Goal: Transaction & Acquisition: Purchase product/service

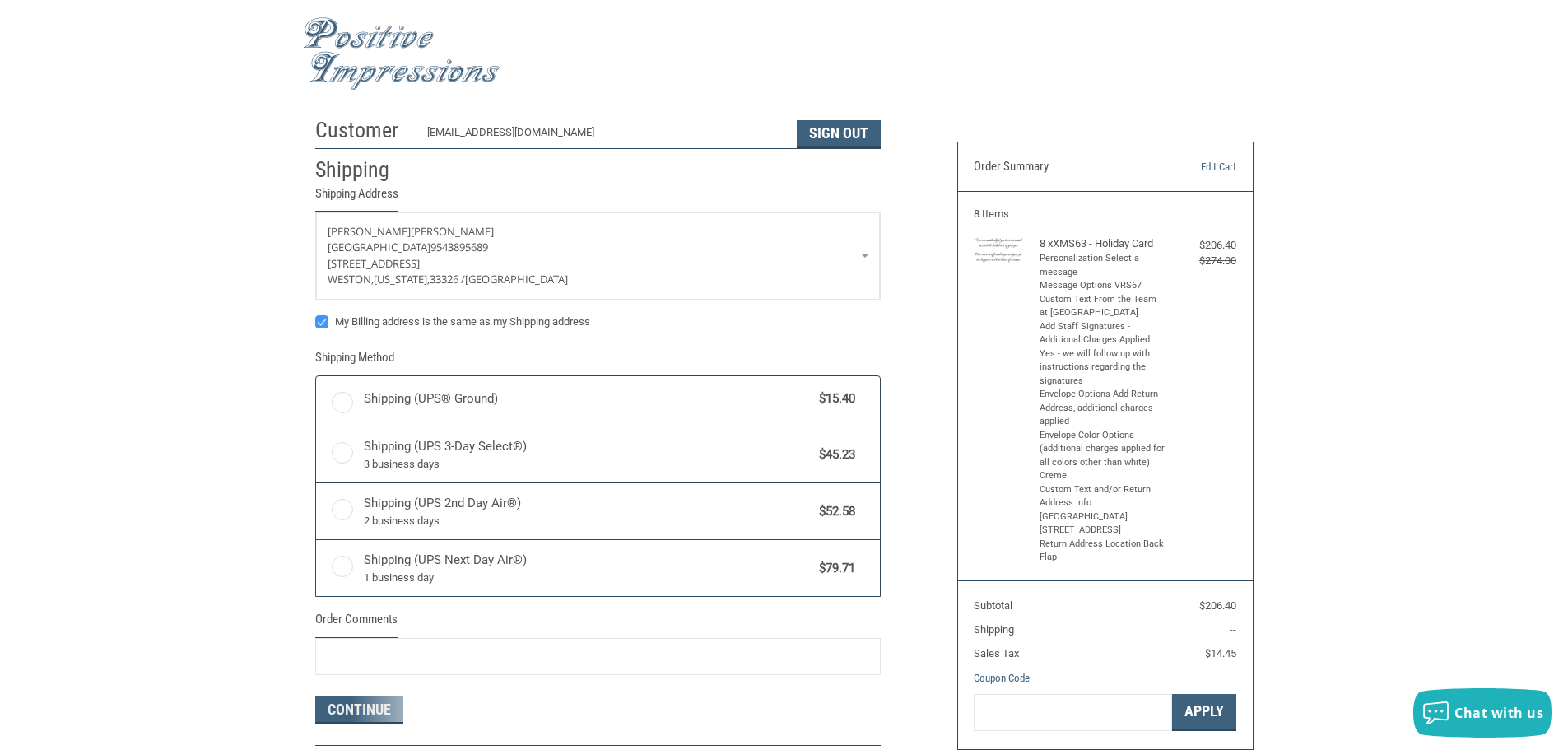
radio input "true"
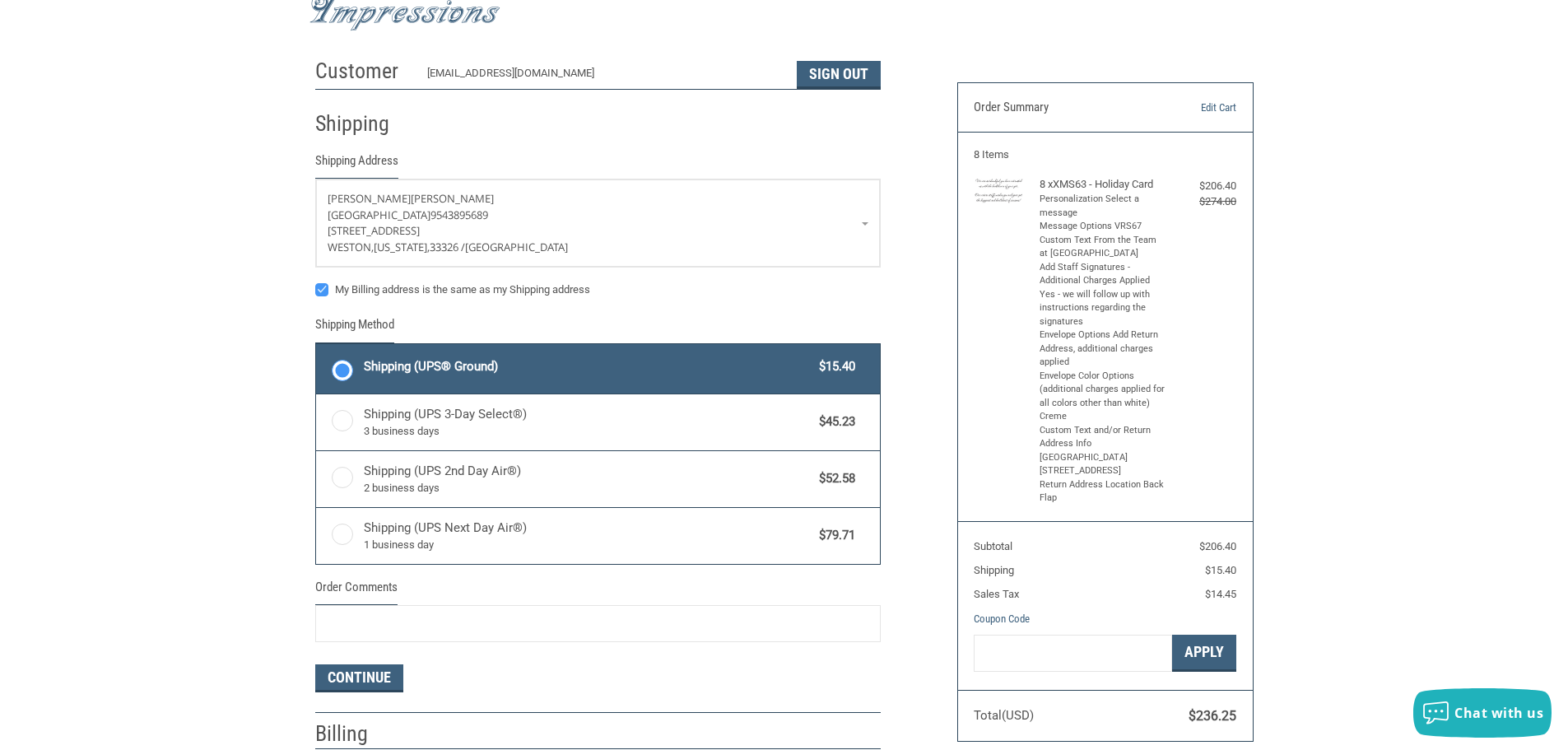
scroll to position [84, 0]
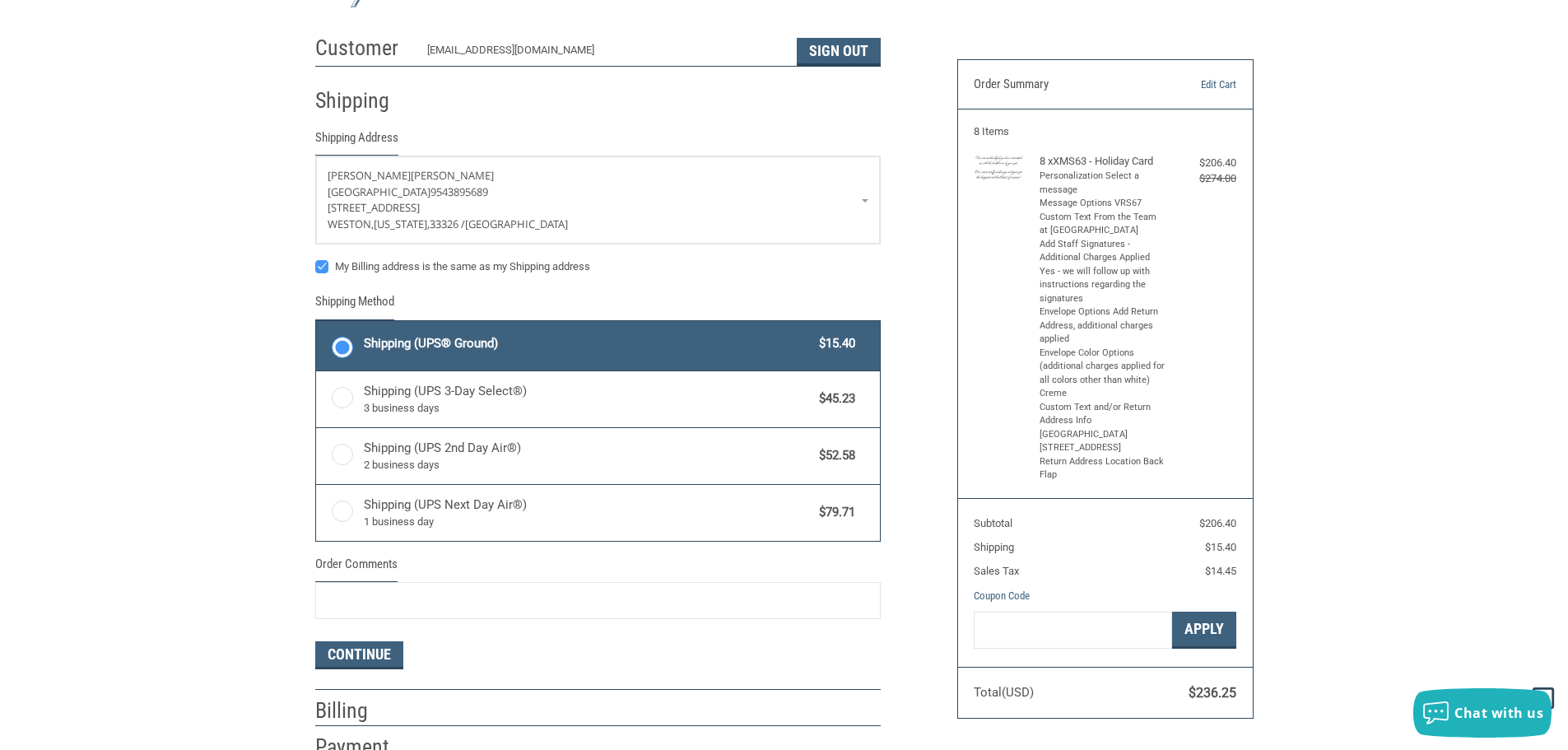
click at [323, 266] on label "My Billing address is the same as my Shipping address" at bounding box center [598, 266] width 565 height 13
click at [317, 259] on input "My Billing address is the same as my Shipping address" at bounding box center [316, 258] width 1 height 1
checkbox input "false"
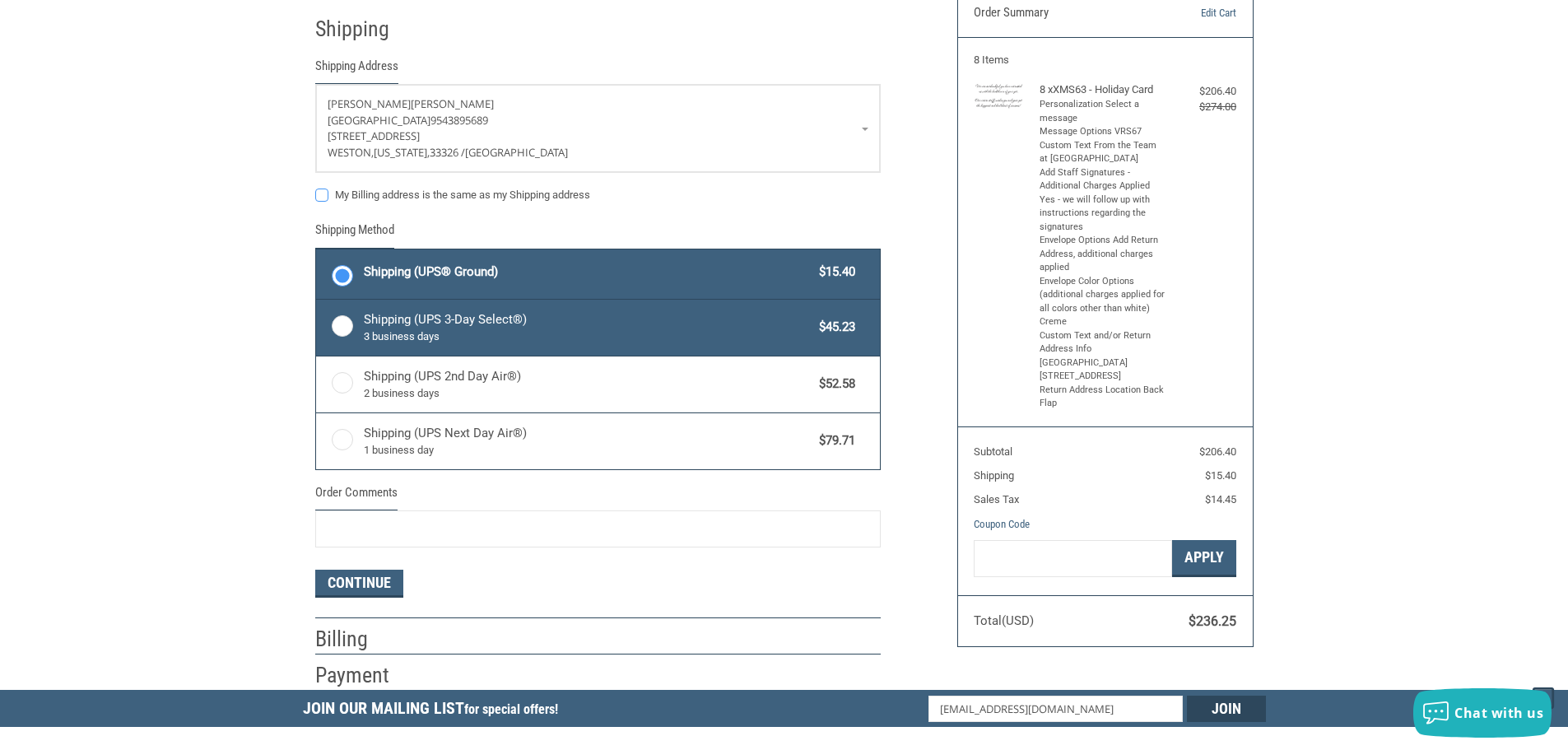
scroll to position [249, 0]
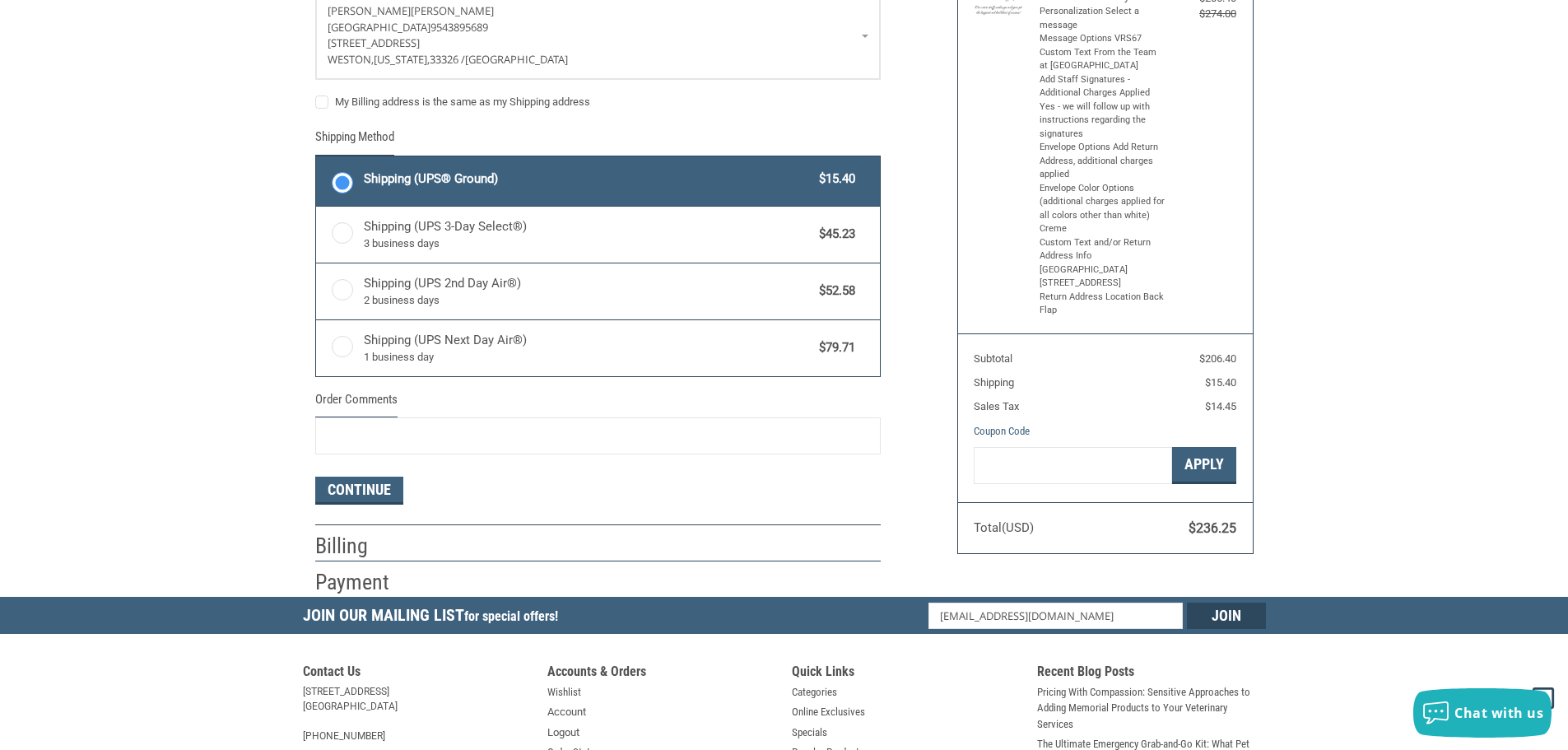
drag, startPoint x: 107, startPoint y: 265, endPoint x: 120, endPoint y: 266, distance: 13.0
click at [118, 266] on div "Customer [EMAIL_ADDRESS][DOMAIN_NAME] Sign Out Shipping Shipping Address [PERSO…" at bounding box center [784, 229] width 1568 height 734
click at [694, 119] on form "[PERSON_NAME] [PERSON_NAME][GEOGRAPHIC_DATA] 9543895689 [STREET_ADDRESS][US_STA…" at bounding box center [598, 247] width 565 height 512
click at [58, 474] on div "Customer [EMAIL_ADDRESS][DOMAIN_NAME] Sign Out Shipping Shipping Address [PERSO…" at bounding box center [784, 229] width 1568 height 734
click at [329, 491] on button "Continue" at bounding box center [359, 490] width 88 height 28
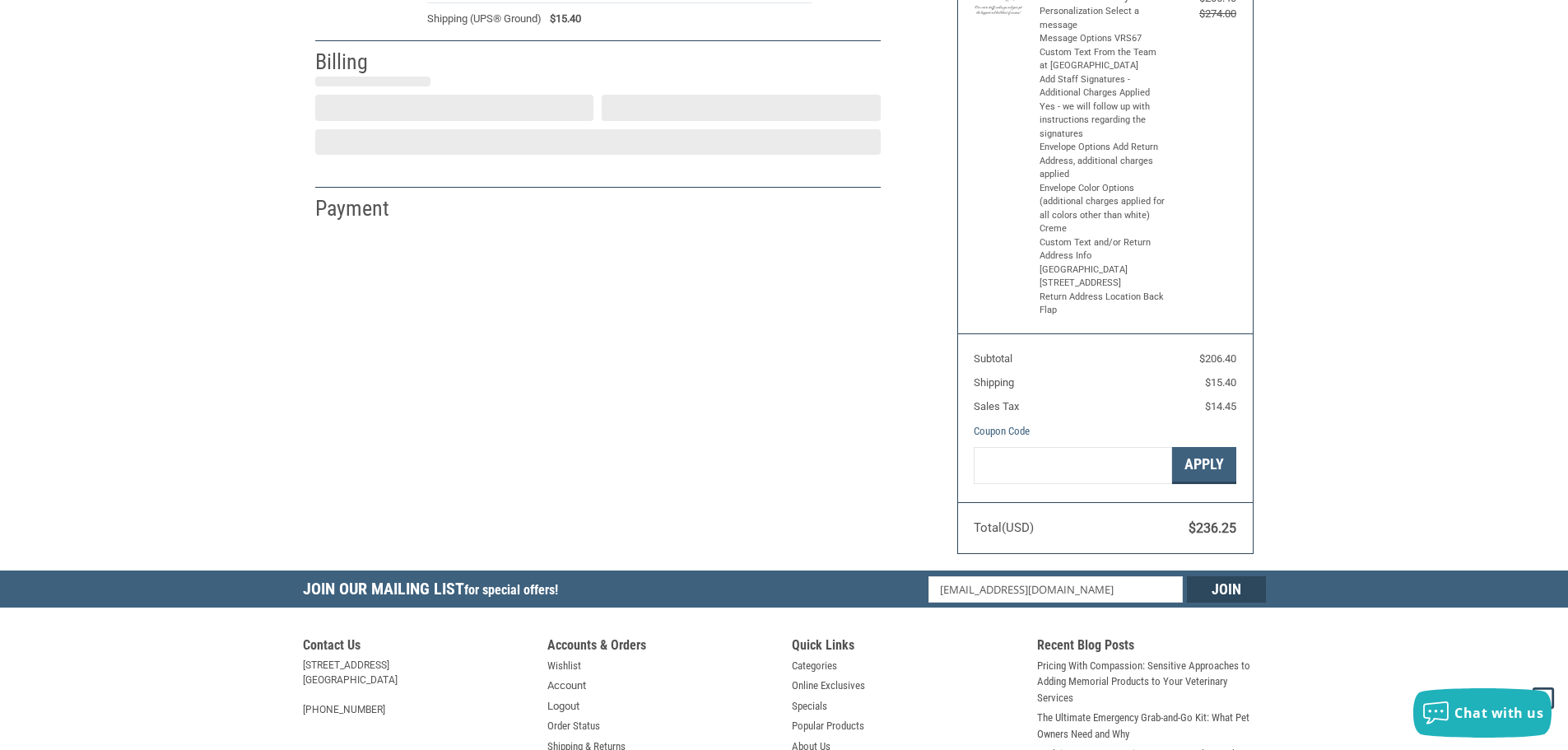
select select "US"
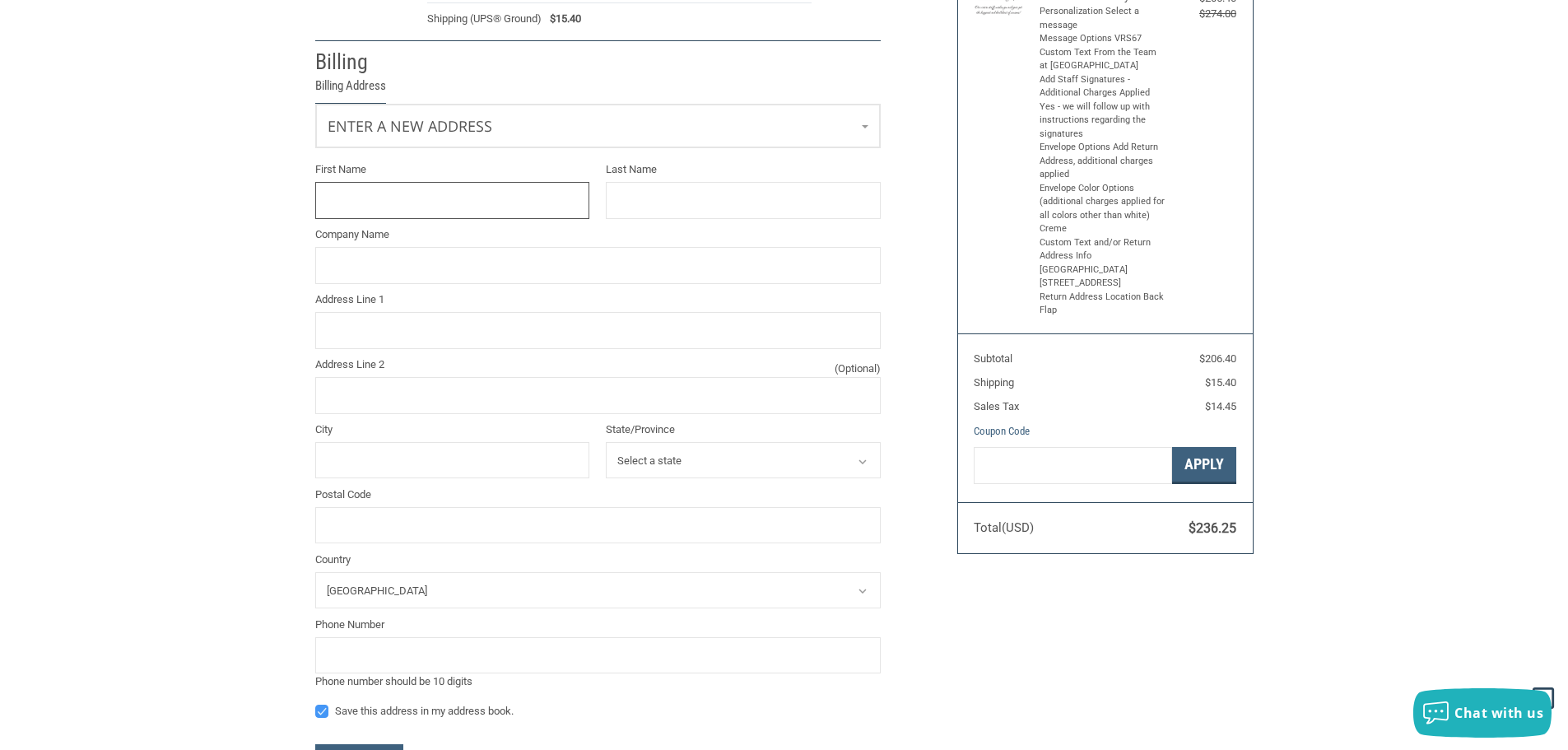
scroll to position [141, 0]
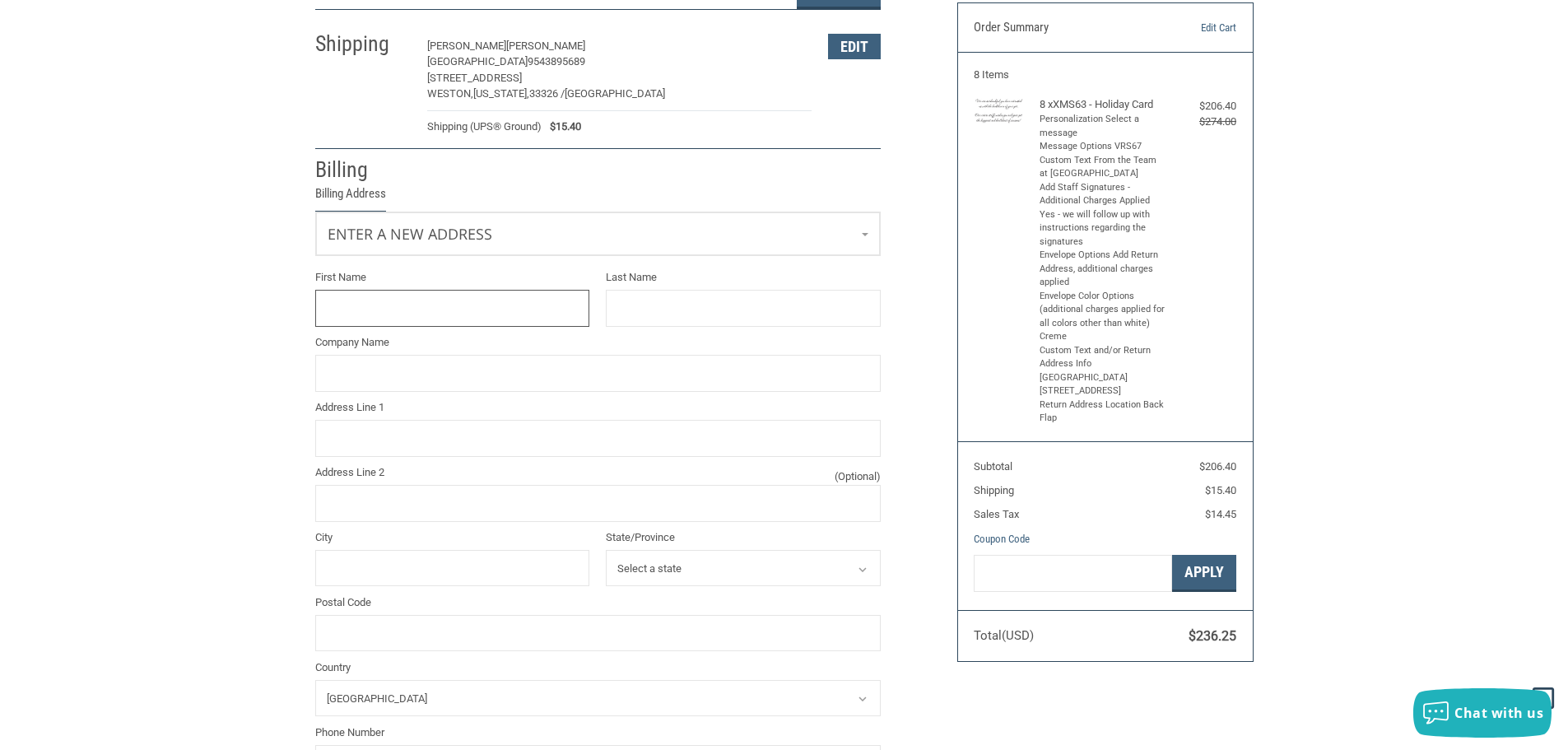
click at [369, 308] on input "First Name" at bounding box center [453, 308] width 275 height 37
type input "[PERSON_NAME]"
click at [446, 364] on input "Company Name" at bounding box center [598, 373] width 565 height 37
type input "[GEOGRAPHIC_DATA]"
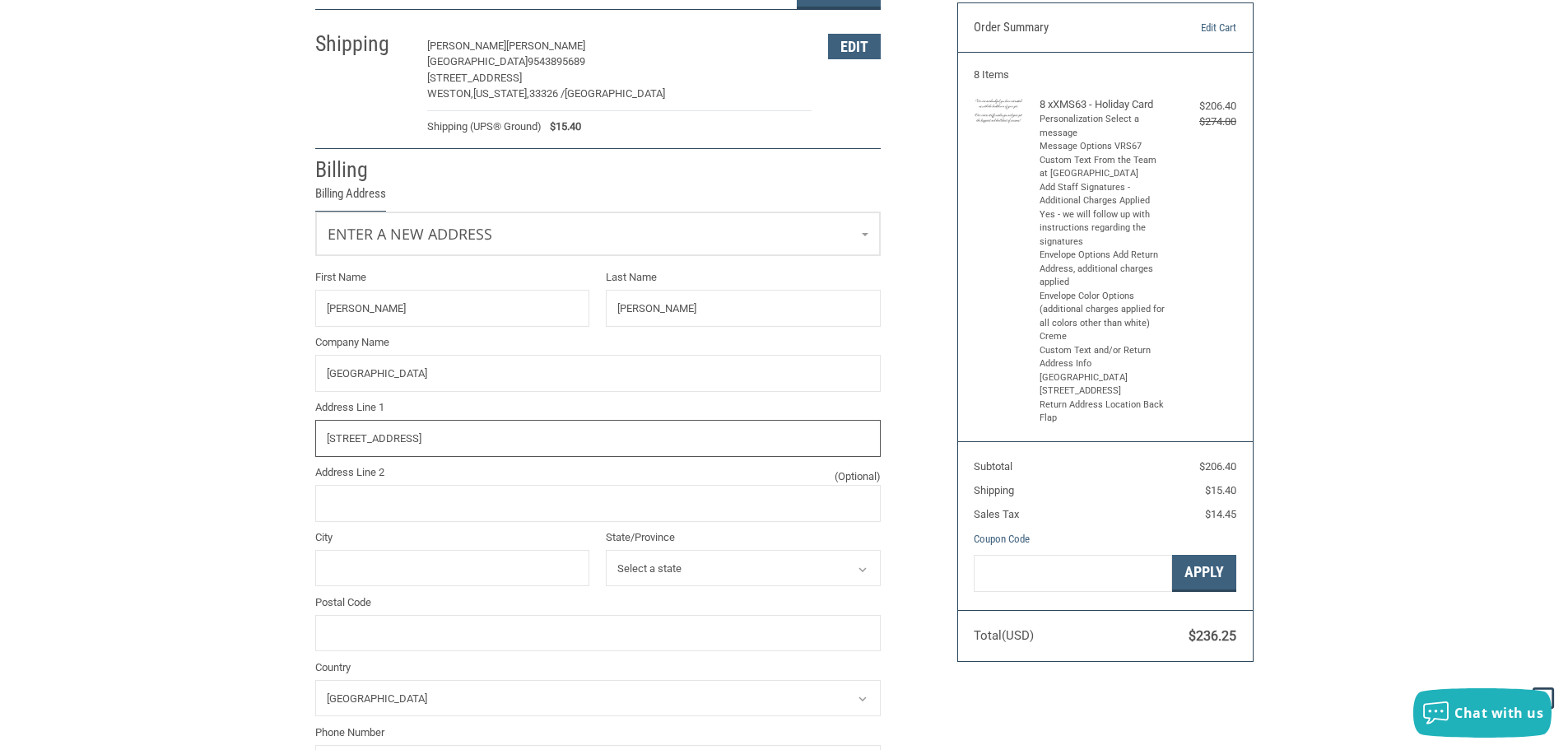
type input "[STREET_ADDRESS]"
click at [444, 563] on input "City" at bounding box center [453, 568] width 275 height 37
type input "PEMBROKE PINES"
click at [802, 567] on select "Select a state [US_STATE] [US_STATE] [US_STATE] [US_STATE] [US_STATE] Armed For…" at bounding box center [744, 568] width 275 height 37
select select "FL"
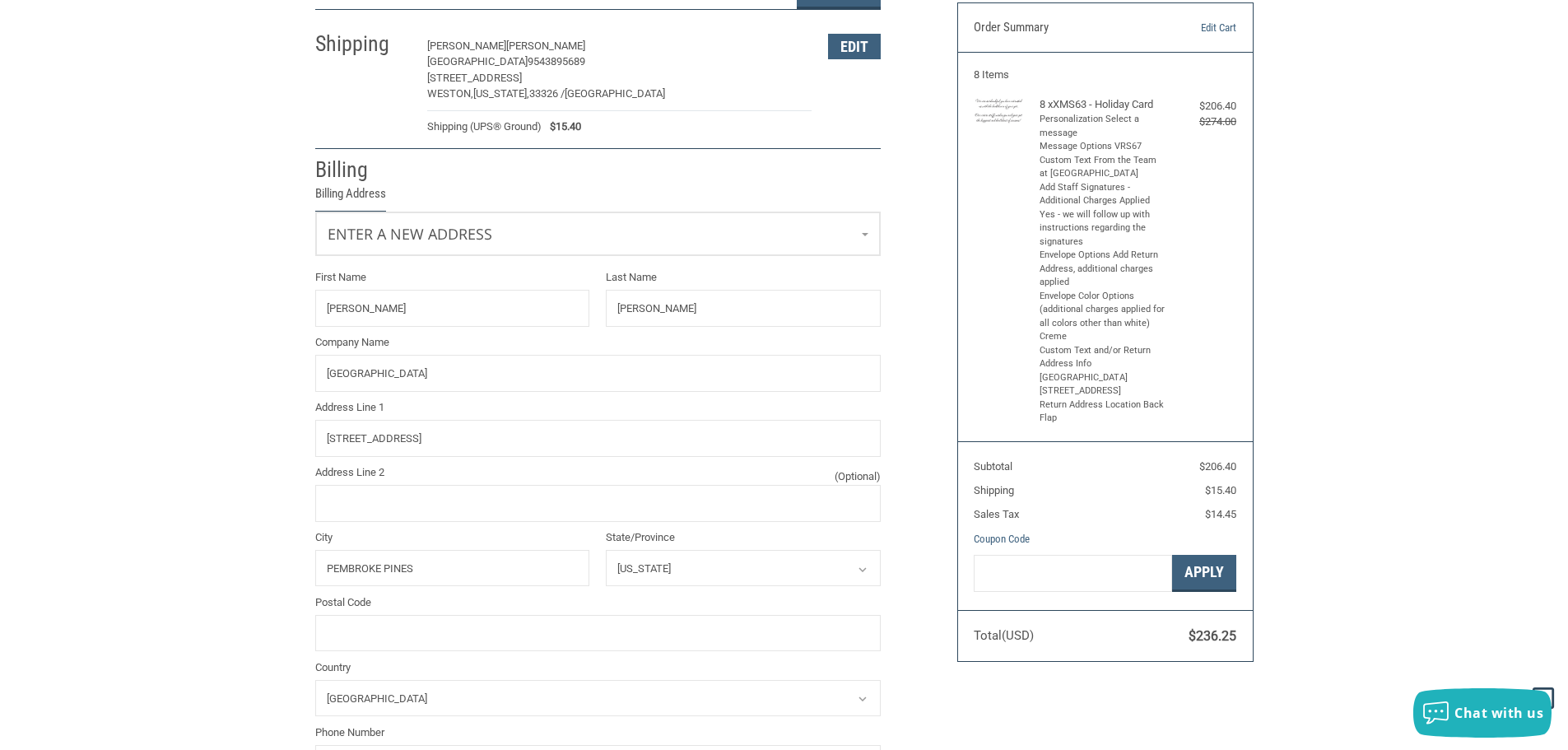
click at [606, 550] on select "Select a state [US_STATE] [US_STATE] [US_STATE] [US_STATE] [US_STATE] Armed For…" at bounding box center [744, 568] width 275 height 37
click at [405, 619] on input "Postal Code" at bounding box center [598, 633] width 565 height 37
click at [375, 639] on input "Postal Code" at bounding box center [598, 633] width 565 height 37
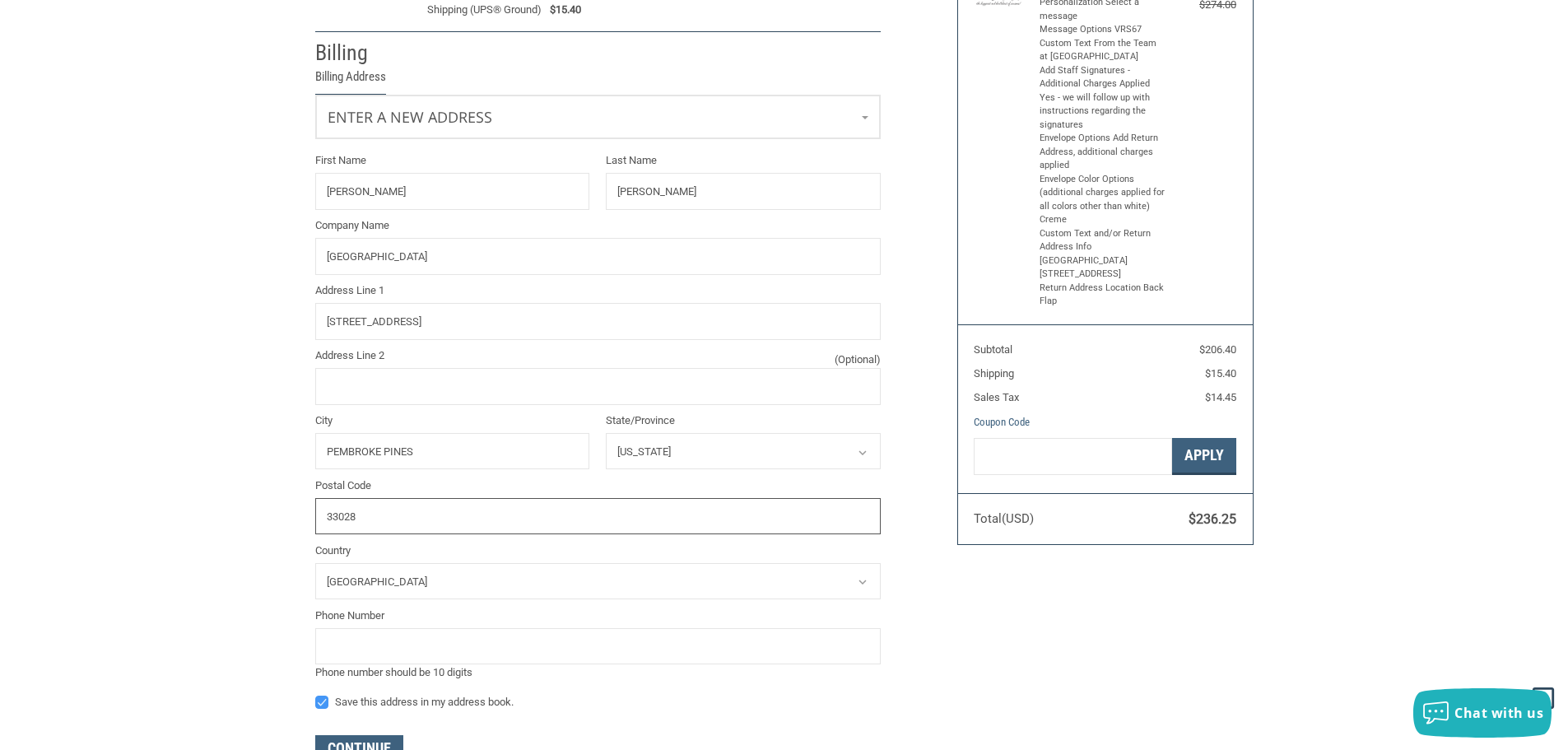
scroll to position [388, 0]
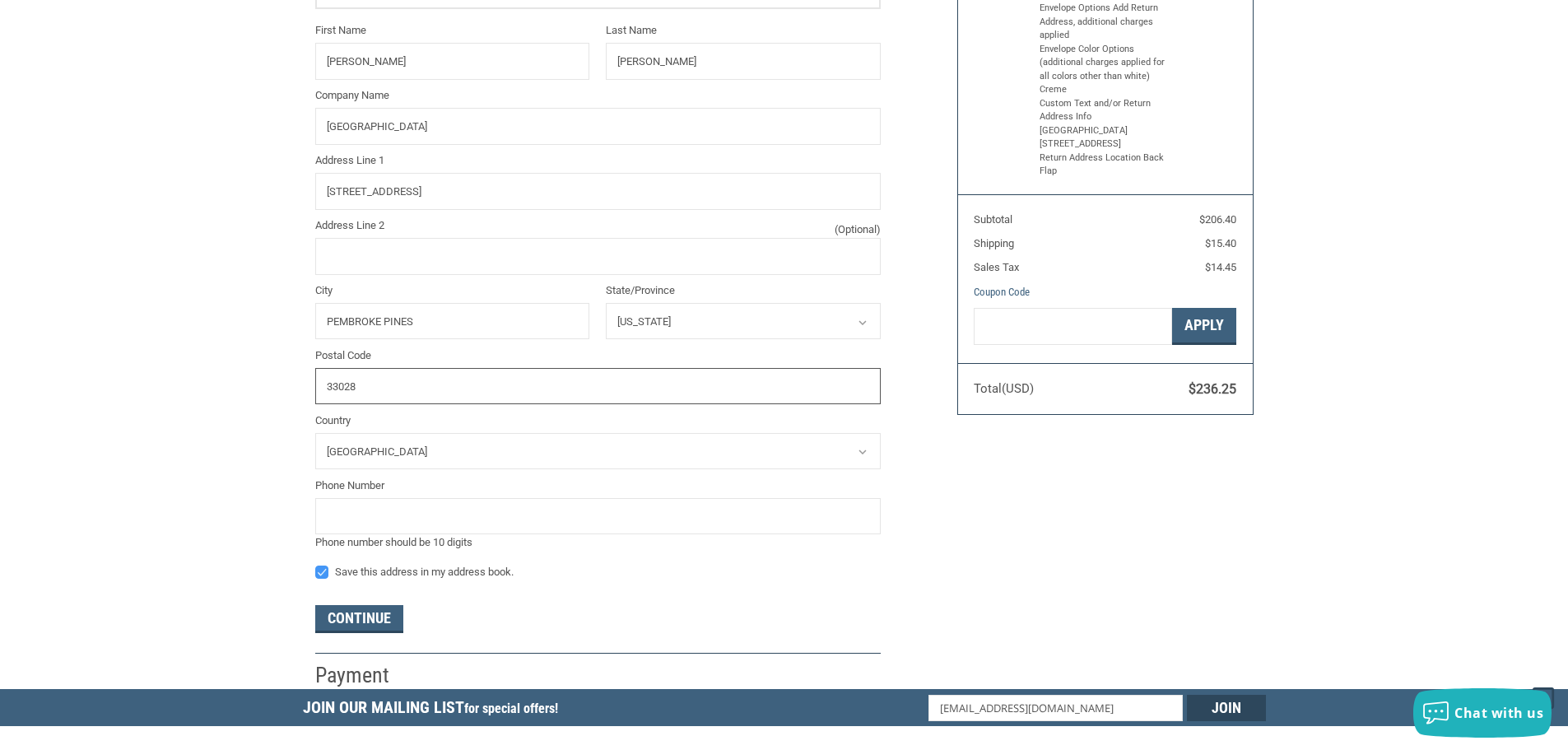
type input "33028"
click at [386, 501] on input "tel" at bounding box center [598, 516] width 565 height 37
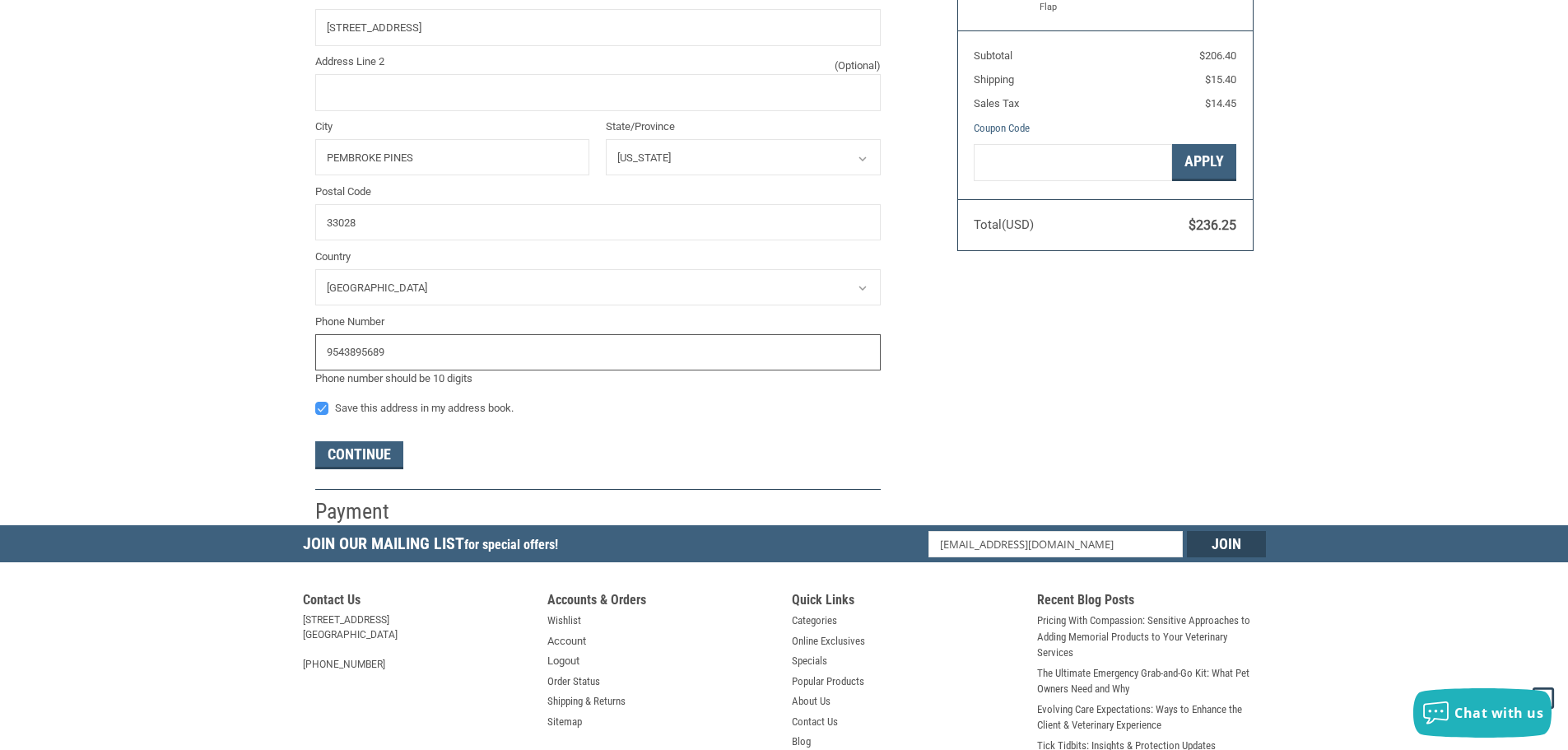
scroll to position [552, 0]
type input "9543895689"
click at [382, 454] on button "Continue" at bounding box center [359, 454] width 88 height 28
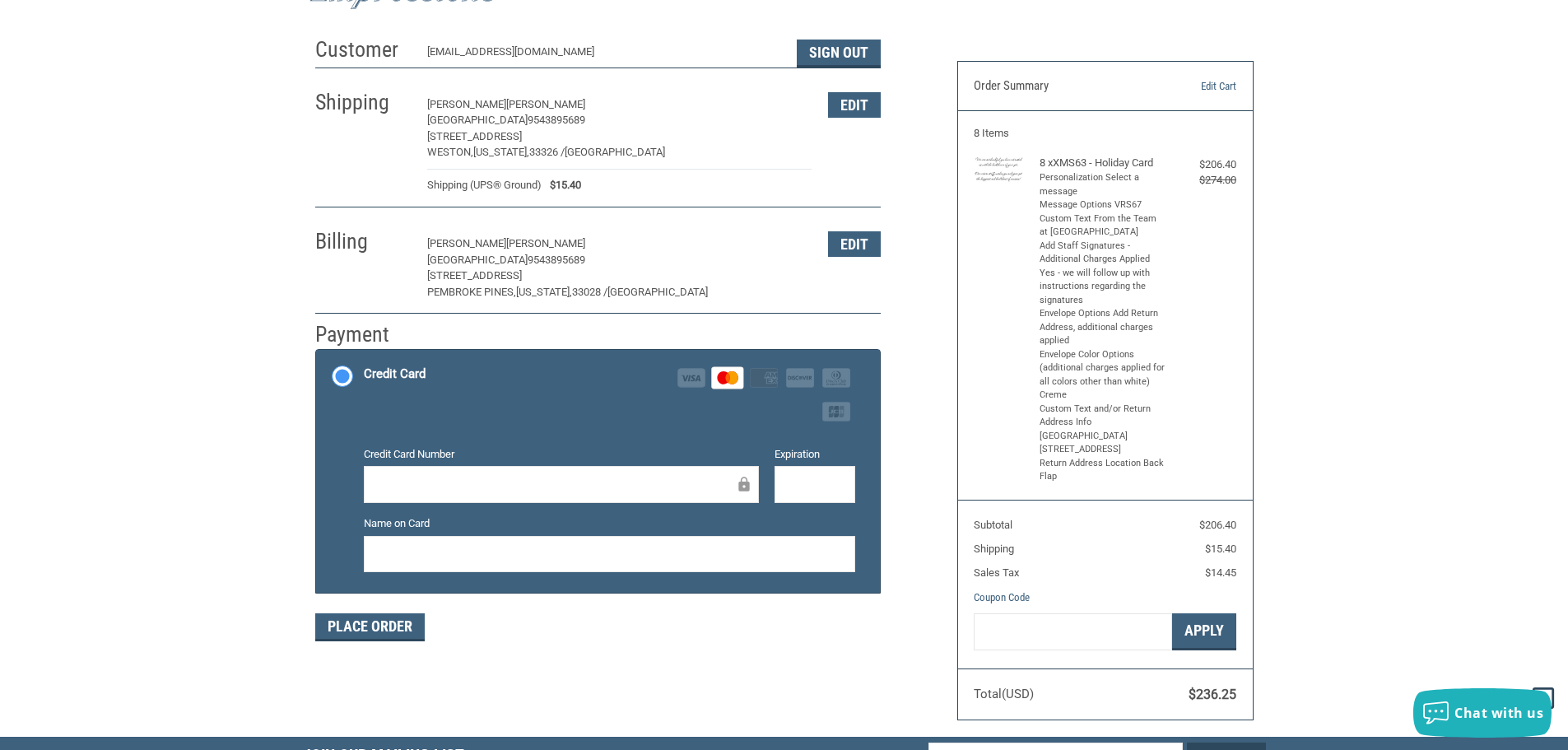
scroll to position [164, 0]
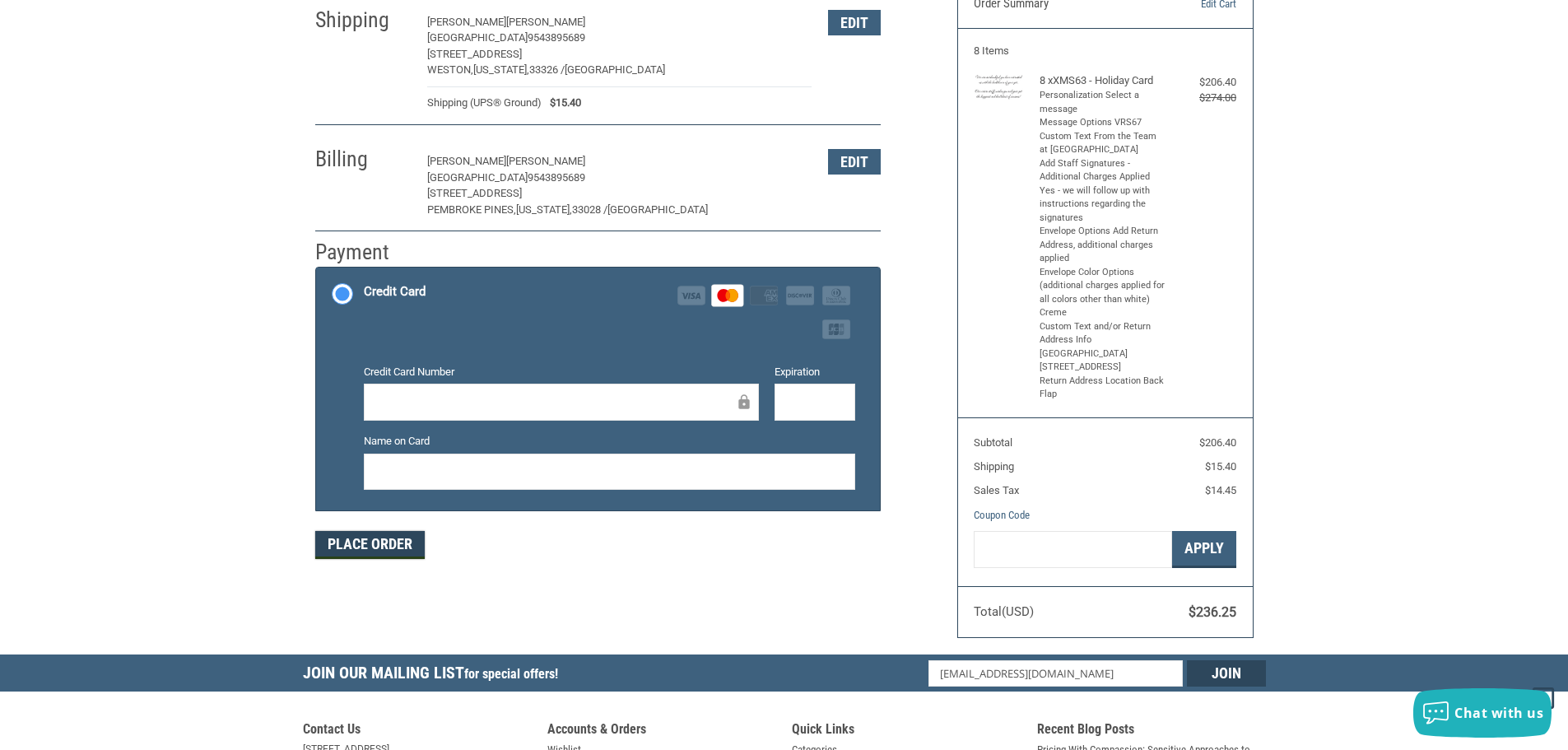
click at [357, 541] on button "Place Order" at bounding box center [370, 545] width 110 height 28
